Goal: Use online tool/utility: Utilize a website feature to perform a specific function

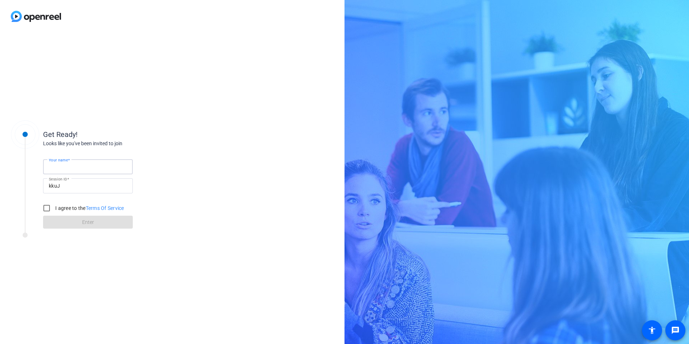
click at [90, 170] on input "Your name" at bounding box center [88, 166] width 78 height 9
type input "[PERSON_NAME]"
click at [45, 210] on input "I agree to the Terms Of Service" at bounding box center [46, 208] width 14 height 14
checkbox input "true"
click at [86, 227] on button "Enter" at bounding box center [88, 221] width 90 height 13
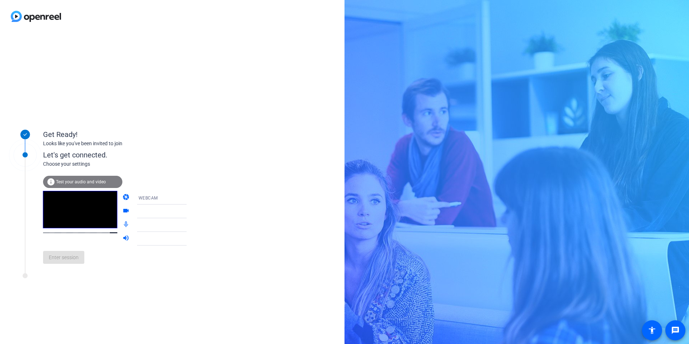
click at [82, 181] on span "Test your audio and video" at bounding box center [81, 181] width 50 height 5
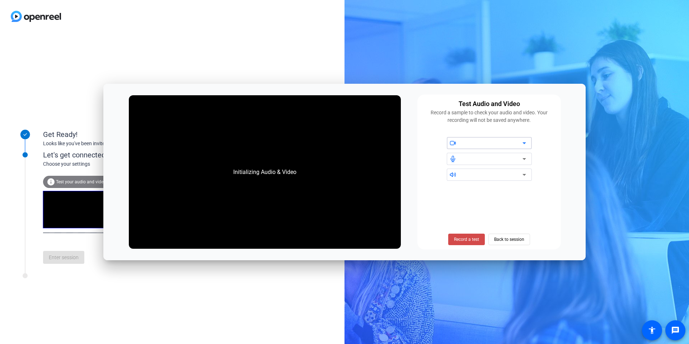
click at [456, 238] on span "Record a test" at bounding box center [466, 239] width 25 height 6
click at [456, 238] on span "Stop Testing (6s)" at bounding box center [467, 239] width 33 height 6
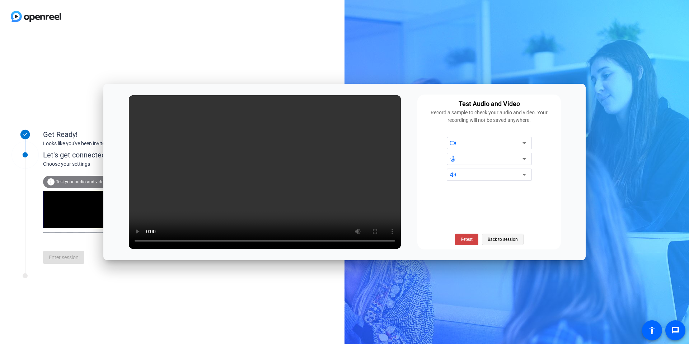
click at [495, 242] on span "Back to session" at bounding box center [503, 239] width 30 height 14
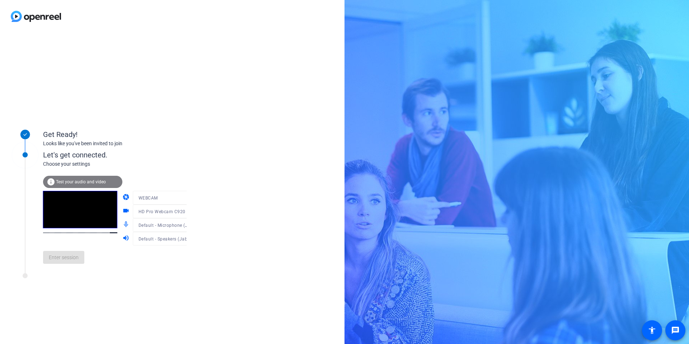
click at [85, 181] on span "Test your audio and video" at bounding box center [81, 181] width 50 height 5
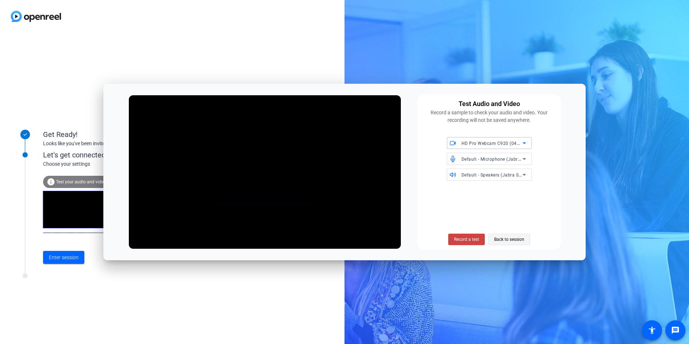
click at [508, 237] on span "Back to session" at bounding box center [509, 239] width 30 height 14
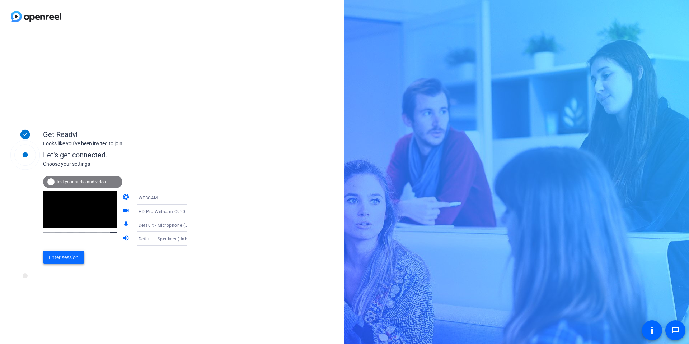
click at [73, 258] on span "Enter session" at bounding box center [64, 257] width 30 height 8
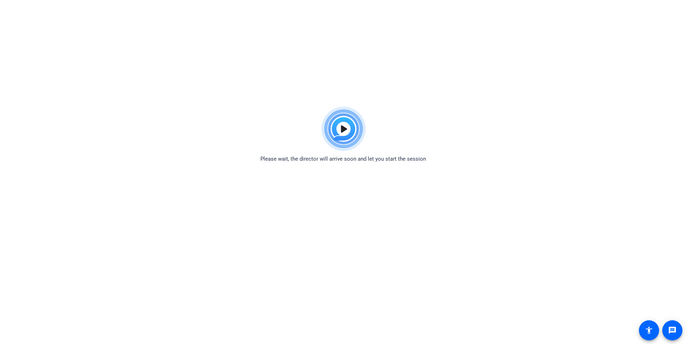
click at [345, 130] on img at bounding box center [343, 129] width 53 height 52
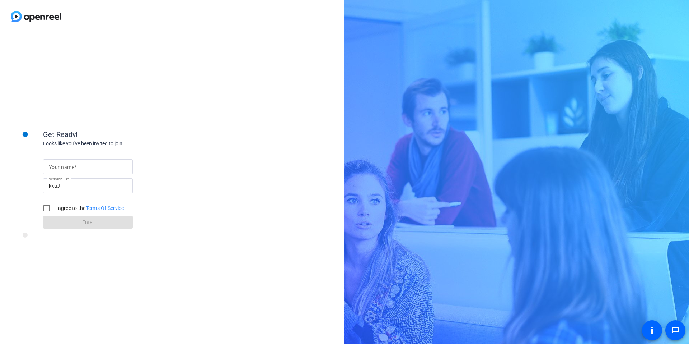
click at [74, 167] on mat-label "Your name" at bounding box center [61, 167] width 25 height 6
click at [74, 167] on input "Your name" at bounding box center [88, 166] width 78 height 9
type input "[PERSON_NAME]"
click at [51, 210] on input "I agree to the Terms Of Service" at bounding box center [46, 208] width 14 height 14
checkbox input "true"
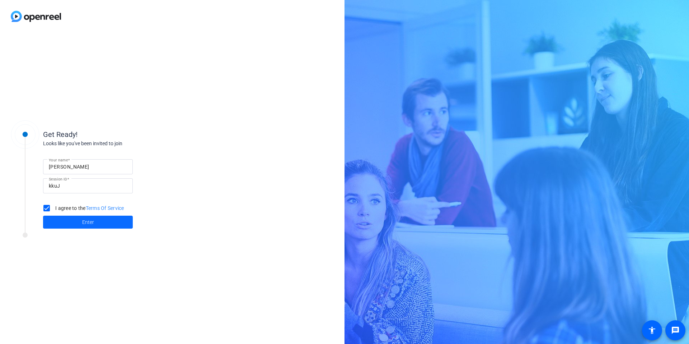
click at [70, 221] on span at bounding box center [88, 221] width 90 height 17
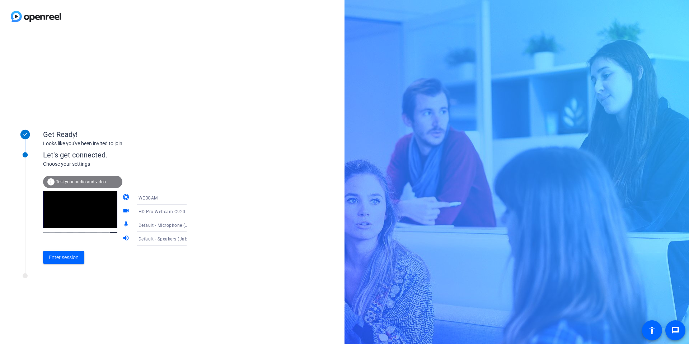
click at [94, 182] on span "Test your audio and video" at bounding box center [81, 181] width 50 height 5
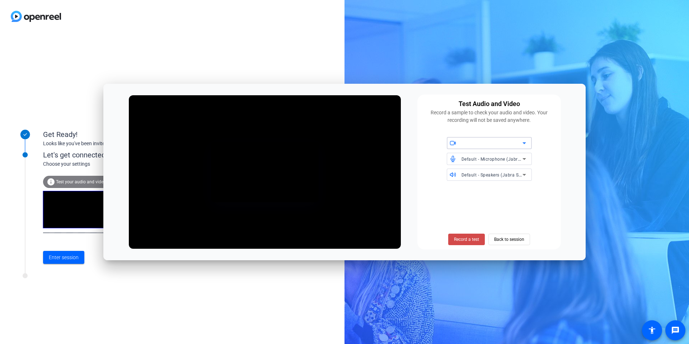
click at [465, 236] on span "Record a test" at bounding box center [466, 239] width 25 height 6
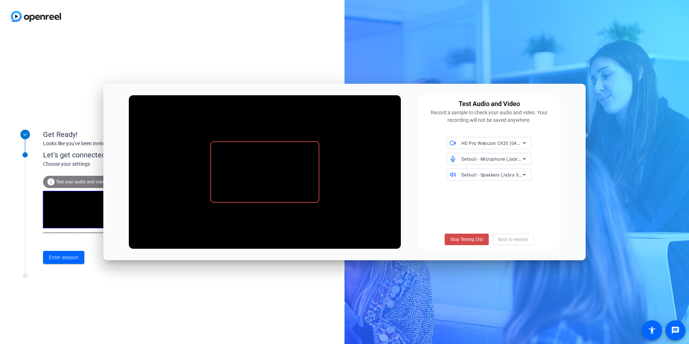
click at [463, 239] on span "Stop Testing (3s)" at bounding box center [467, 239] width 33 height 6
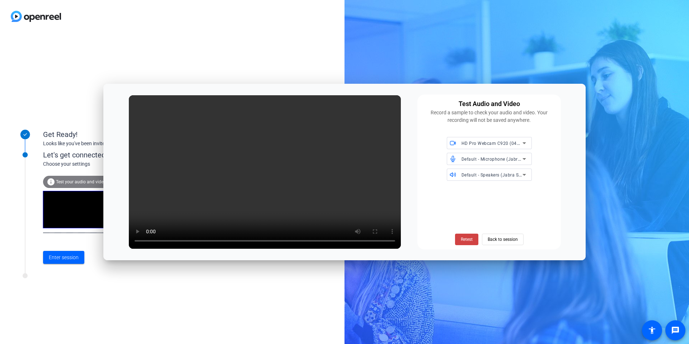
click at [463, 239] on span "Retest" at bounding box center [467, 239] width 12 height 6
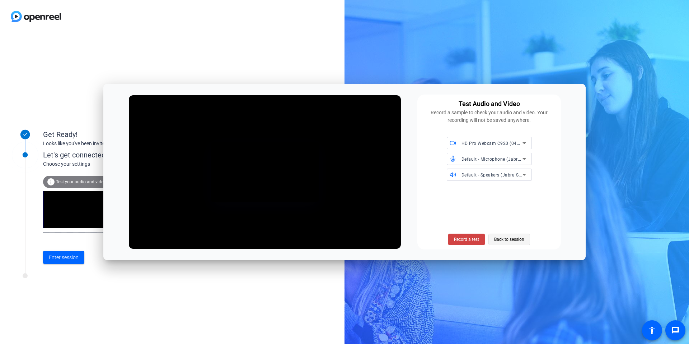
click at [513, 236] on span "Back to session" at bounding box center [509, 239] width 30 height 14
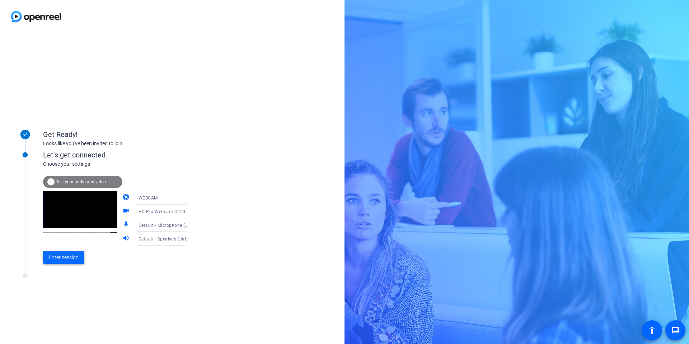
click at [55, 253] on span "Enter session" at bounding box center [64, 257] width 30 height 8
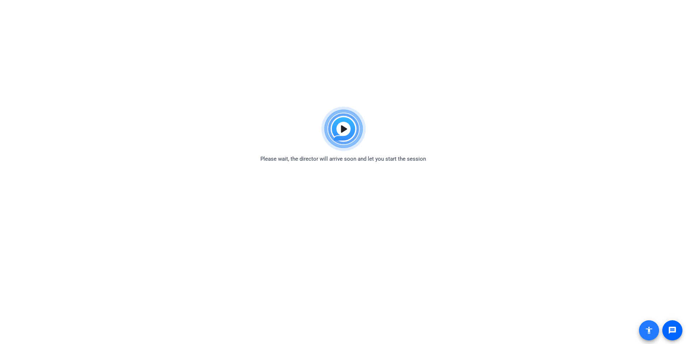
click at [650, 328] on mat-icon "accessibility" at bounding box center [648, 330] width 9 height 9
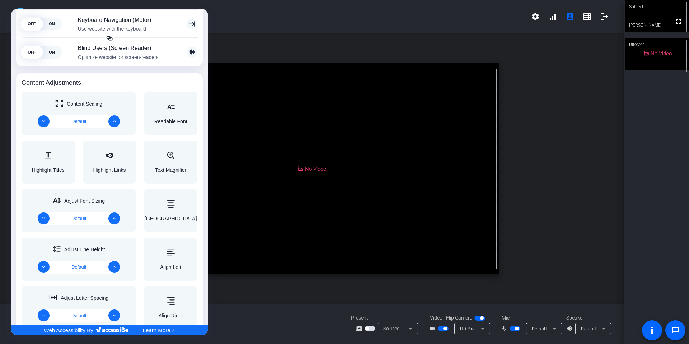
click at [318, 15] on div at bounding box center [344, 172] width 689 height 344
